Goal: Task Accomplishment & Management: Complete application form

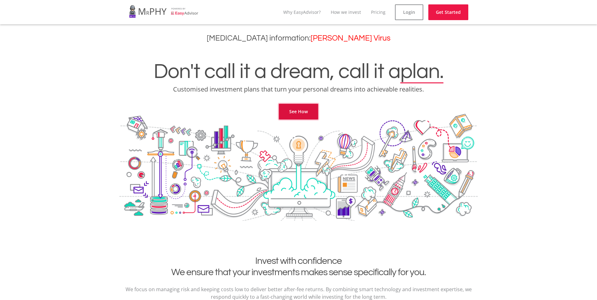
click at [293, 112] on link "See How" at bounding box center [298, 112] width 39 height 16
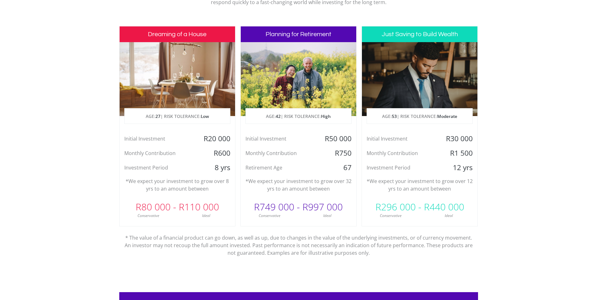
scroll to position [295, 0]
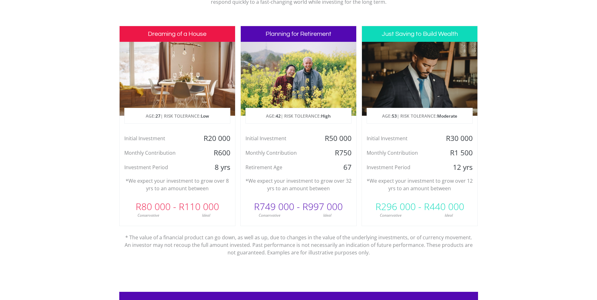
click at [444, 144] on div "Initial Investment R30 000 Monthly Contribution R1 500 Investment Period 12 yrs" at bounding box center [419, 153] width 115 height 38
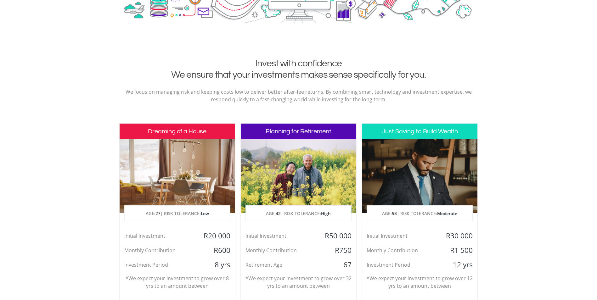
scroll to position [198, 0]
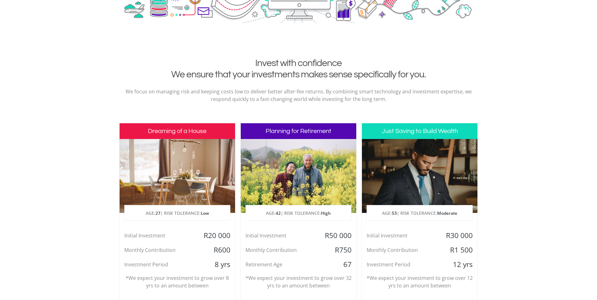
click at [408, 135] on h3 "Just Saving to Build Wealth" at bounding box center [419, 131] width 115 height 16
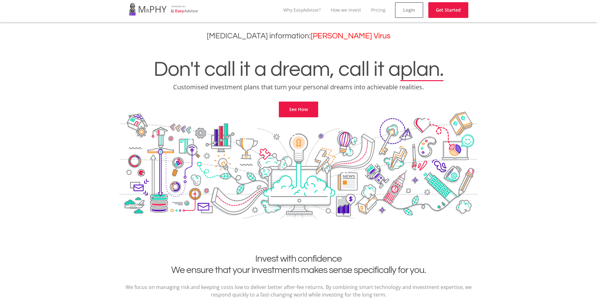
scroll to position [0, 0]
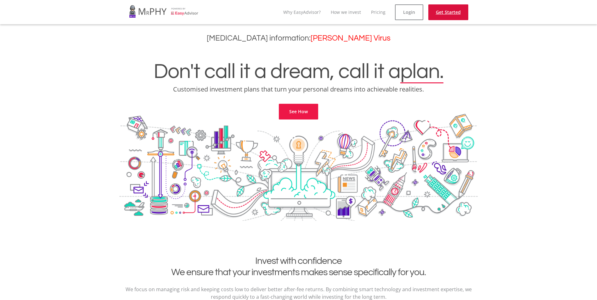
click at [437, 13] on link "Get Started" at bounding box center [448, 12] width 40 height 16
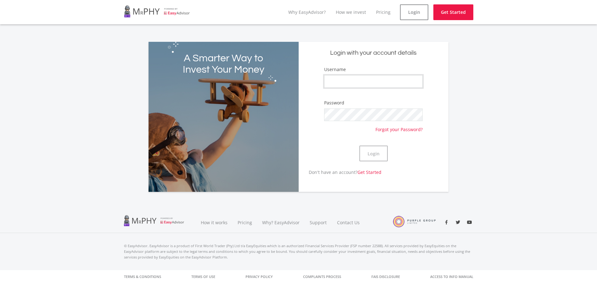
click at [356, 82] on input "Username" at bounding box center [373, 81] width 98 height 13
type input "d"
type input "Dirkdewet1984"
click at [372, 152] on button "Login" at bounding box center [373, 154] width 28 height 16
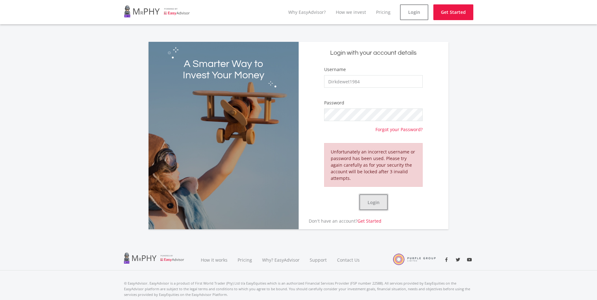
click at [369, 205] on button "Login" at bounding box center [373, 202] width 28 height 16
click at [368, 222] on link "Get Started" at bounding box center [369, 221] width 24 height 6
